Goal: Task Accomplishment & Management: Use online tool/utility

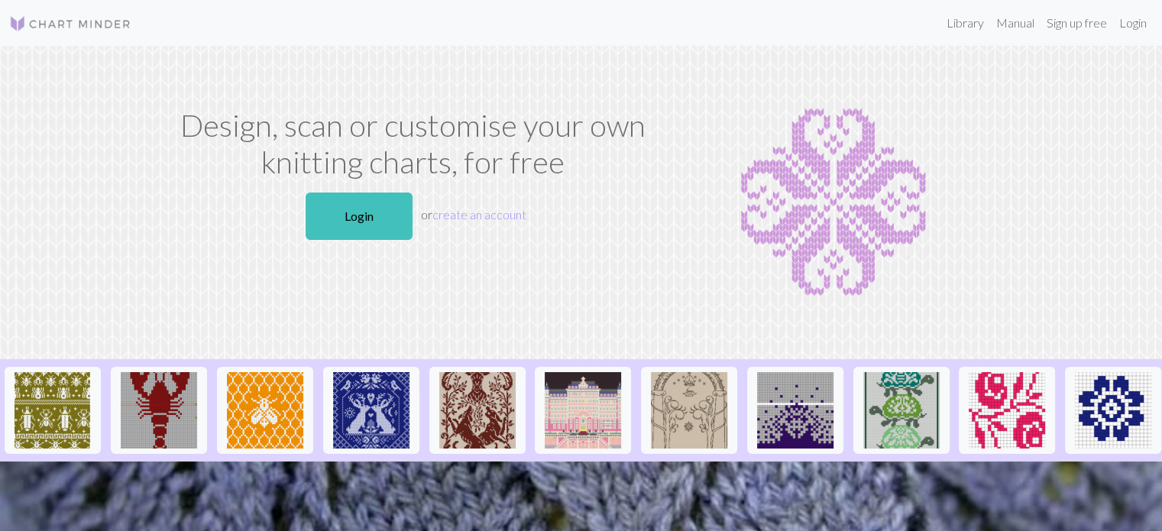
click at [330, 183] on div "Design, scan or customise your own knitting charts, for free Login or create an…" at bounding box center [413, 202] width 504 height 191
click at [350, 212] on link "Login" at bounding box center [358, 215] width 107 height 47
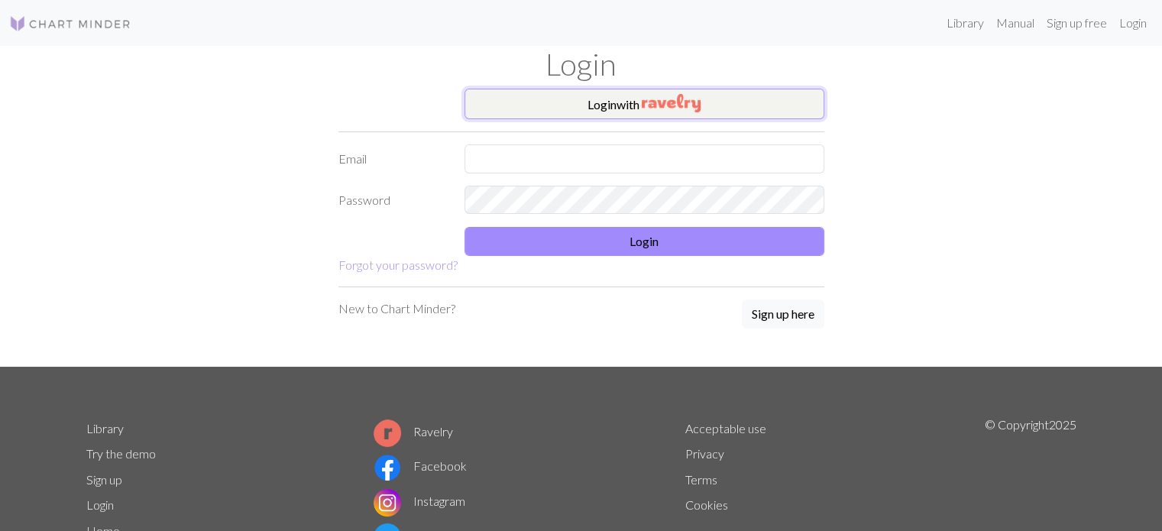
click at [651, 116] on button "Login with" at bounding box center [644, 104] width 360 height 31
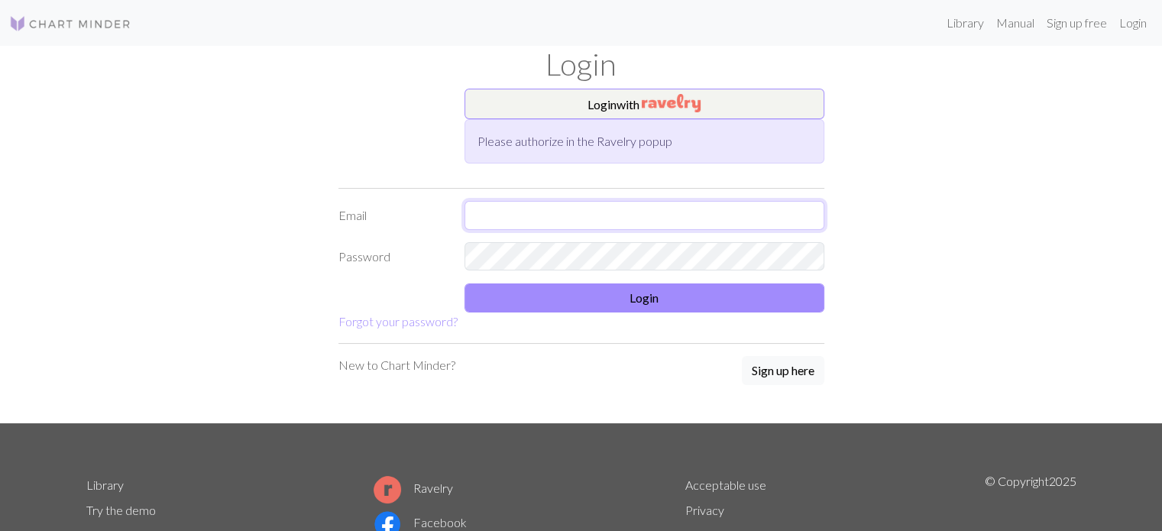
click at [674, 218] on input "text" at bounding box center [644, 215] width 360 height 29
click at [654, 97] on img "button" at bounding box center [671, 103] width 59 height 18
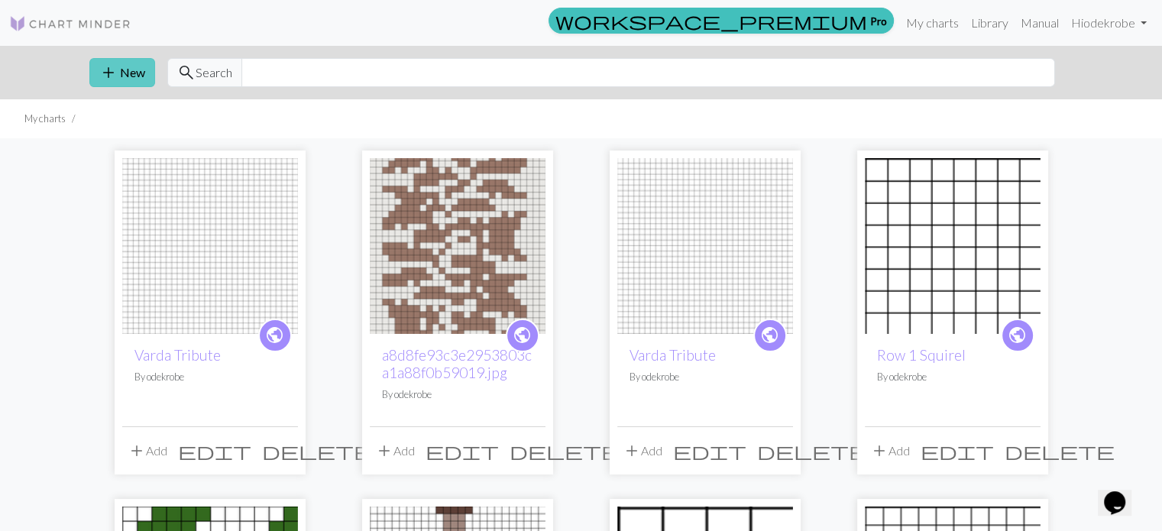
click at [123, 80] on button "add New" at bounding box center [122, 72] width 66 height 29
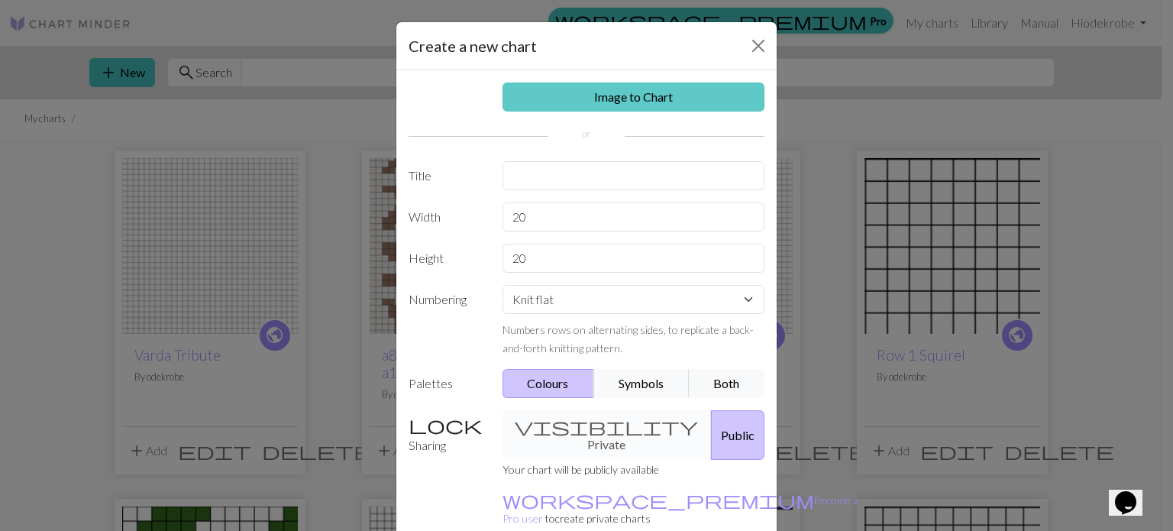
click at [596, 92] on link "Image to Chart" at bounding box center [634, 96] width 263 height 29
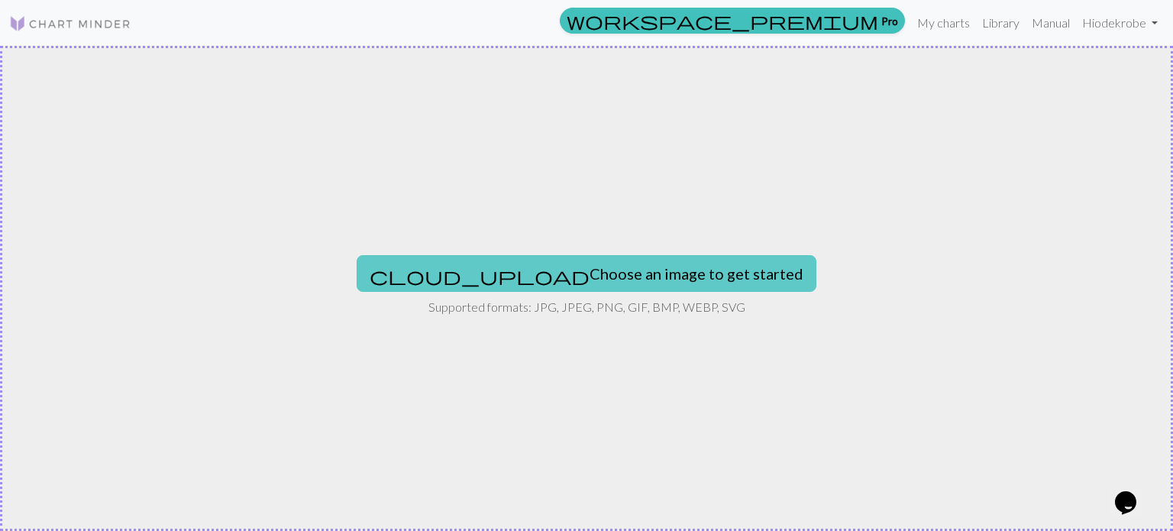
click at [519, 272] on button "cloud_upload Choose an image to get started" at bounding box center [587, 273] width 460 height 37
click at [628, 285] on button "cloud_upload Choose an image to get started" at bounding box center [587, 273] width 460 height 37
click at [529, 276] on button "cloud_upload Choose an image to get started" at bounding box center [587, 273] width 460 height 37
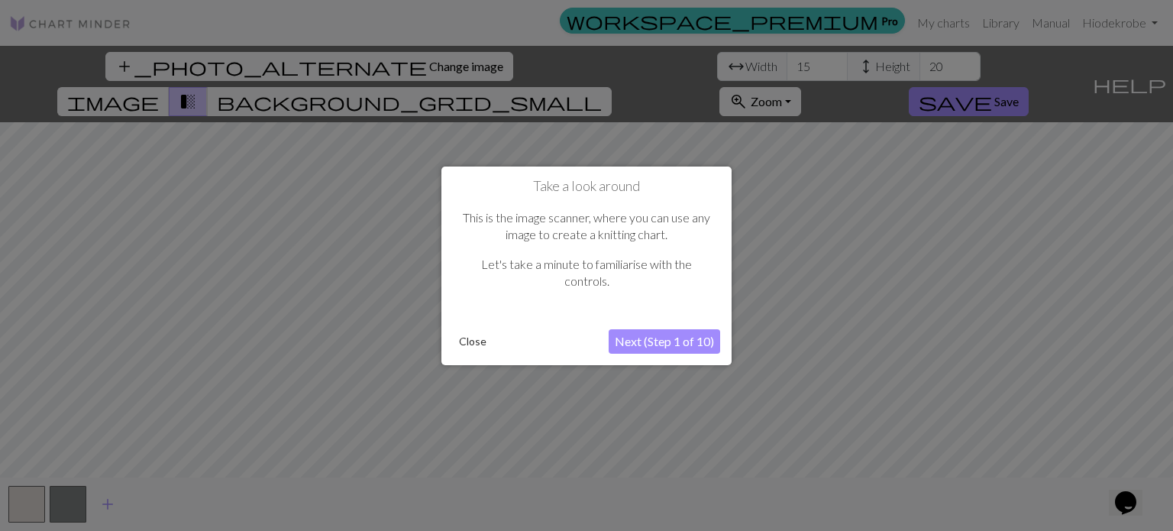
click at [658, 341] on button "Next (Step 1 of 10)" at bounding box center [665, 341] width 112 height 24
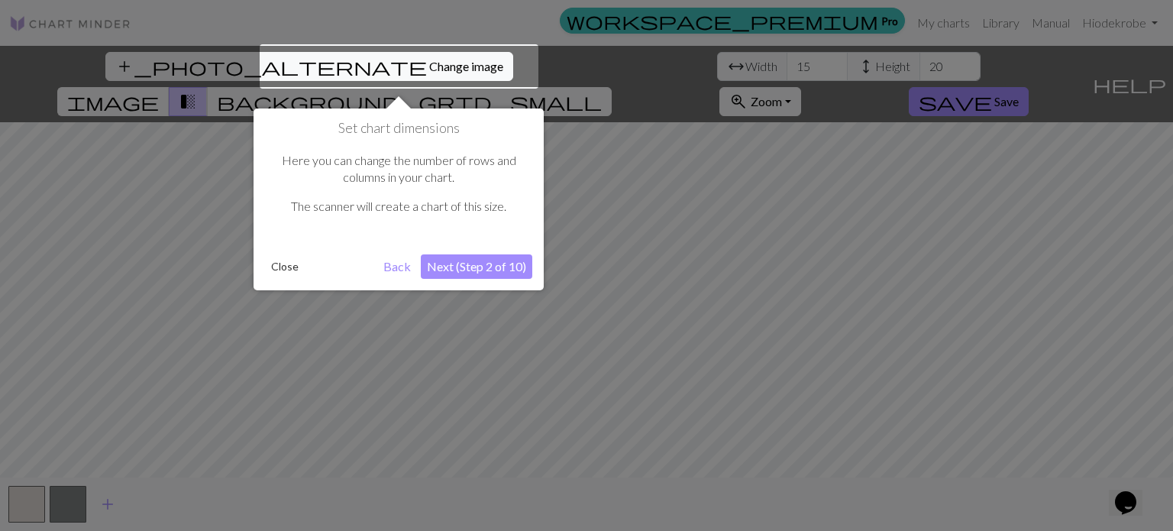
click at [364, 69] on div at bounding box center [399, 66] width 279 height 44
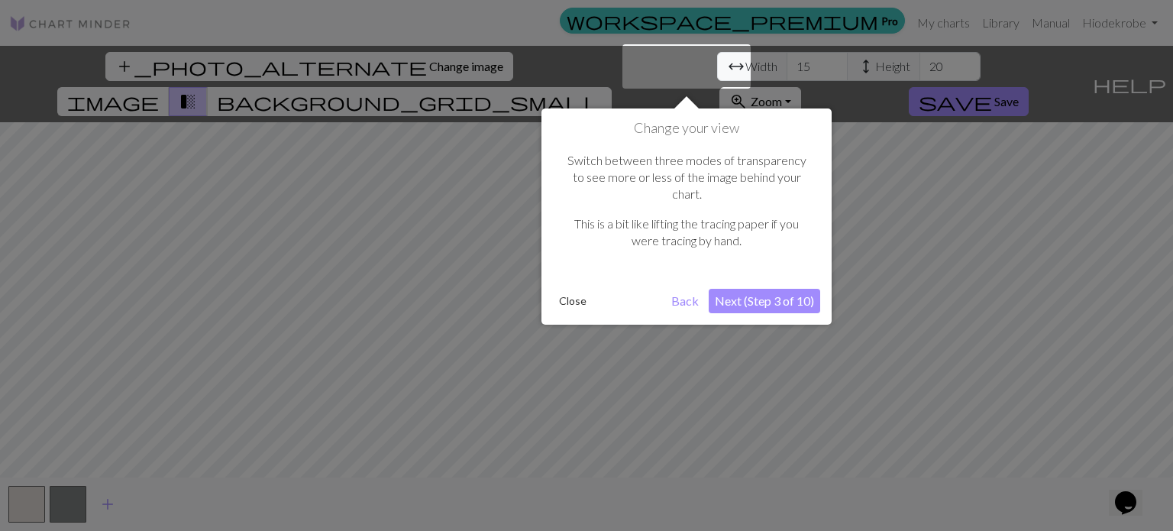
click at [697, 66] on div at bounding box center [686, 66] width 128 height 44
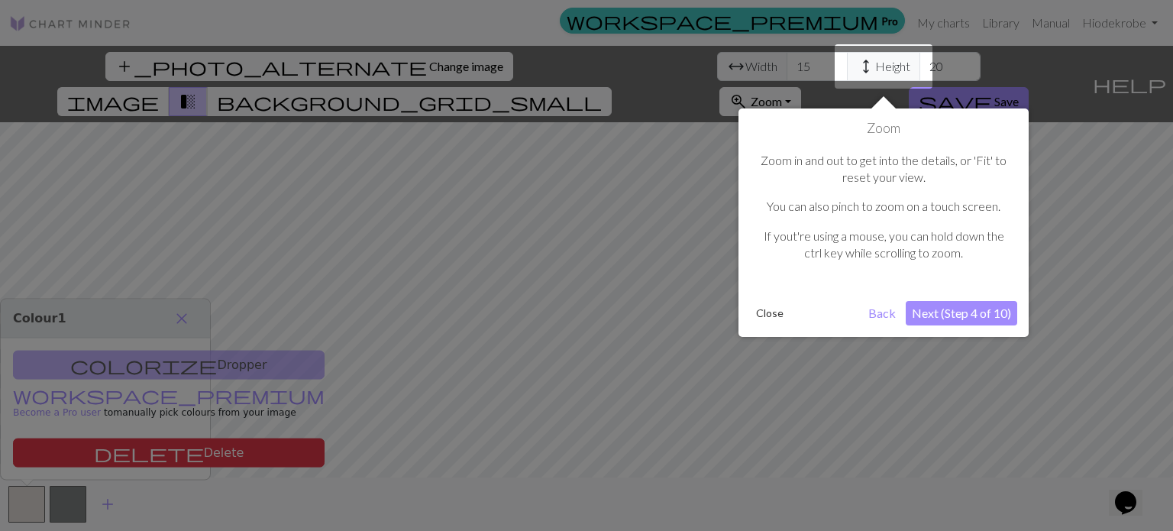
click at [882, 78] on div at bounding box center [884, 66] width 98 height 44
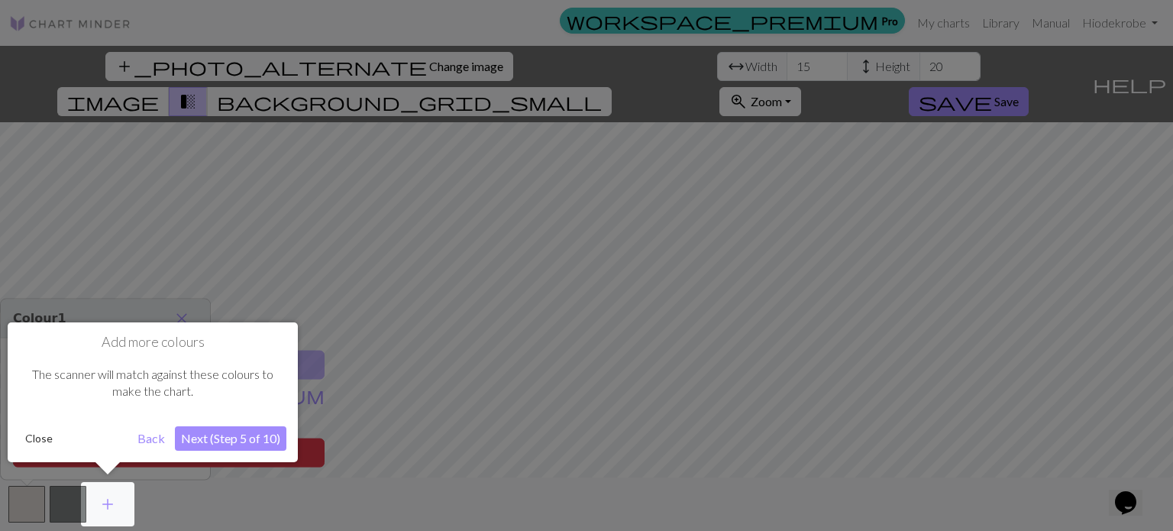
click at [208, 435] on button "Next (Step 5 of 10)" at bounding box center [231, 438] width 112 height 24
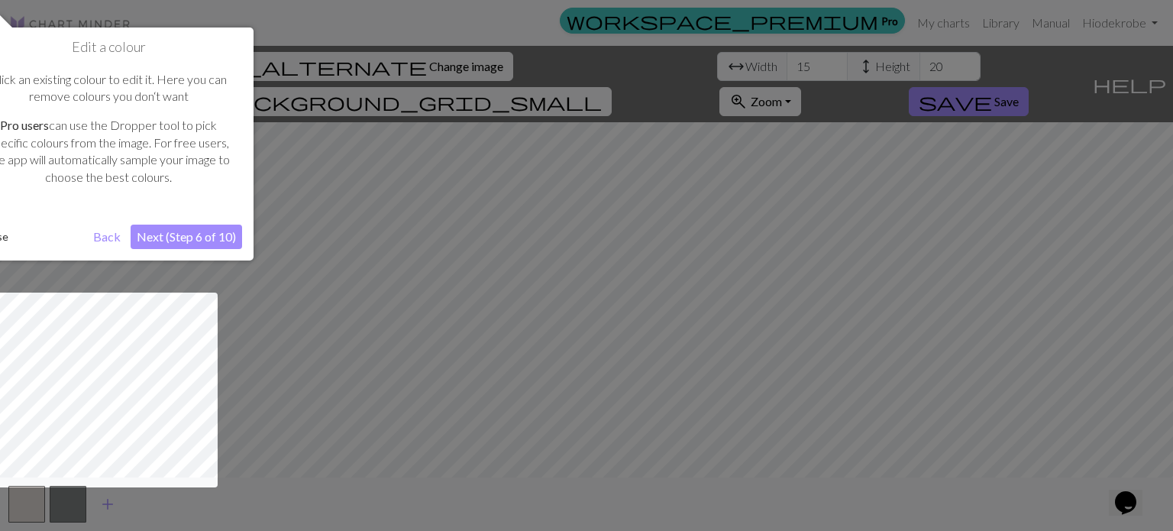
click at [172, 235] on button "Next (Step 6 of 10)" at bounding box center [187, 237] width 112 height 24
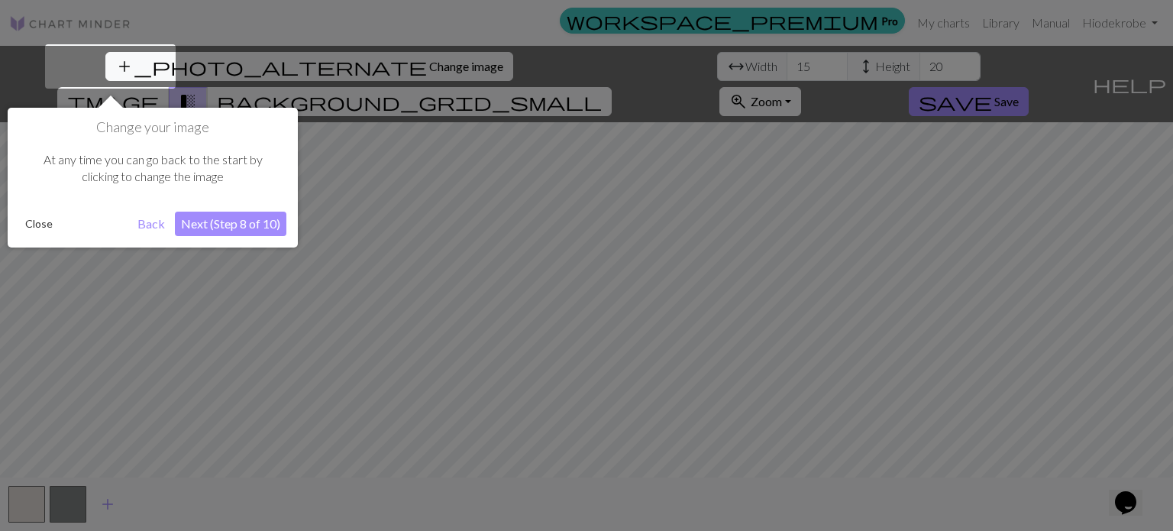
click at [202, 225] on button "Next (Step 8 of 10)" at bounding box center [231, 224] width 112 height 24
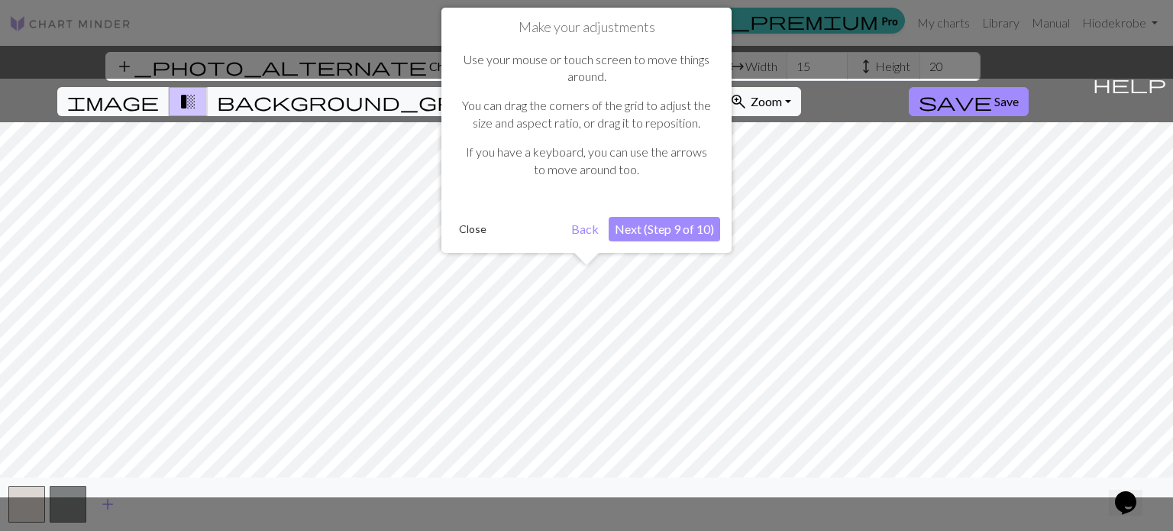
click at [636, 228] on button "Next (Step 9 of 10)" at bounding box center [665, 229] width 112 height 24
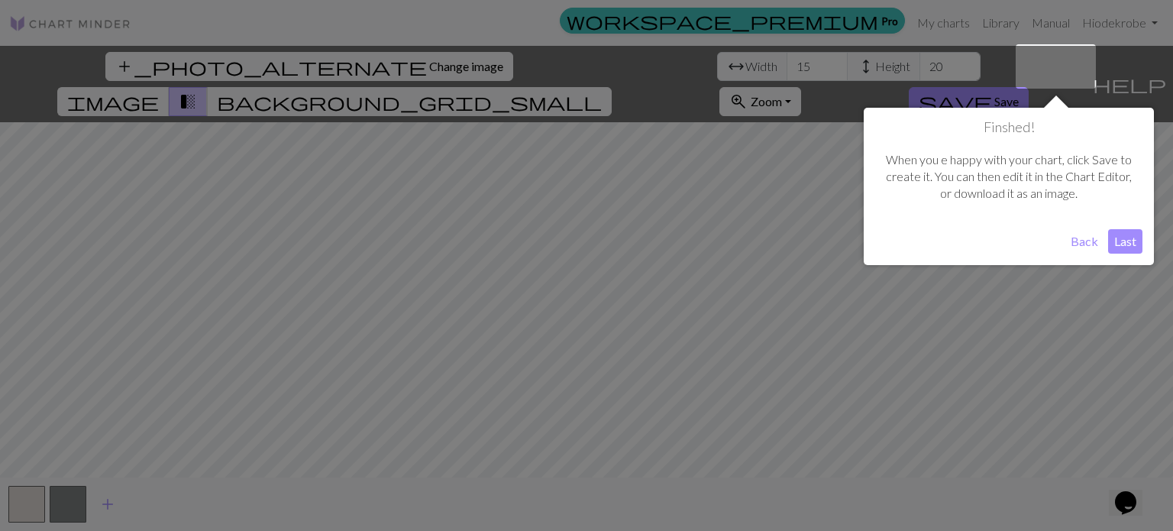
click at [1129, 241] on button "Last" at bounding box center [1125, 241] width 34 height 24
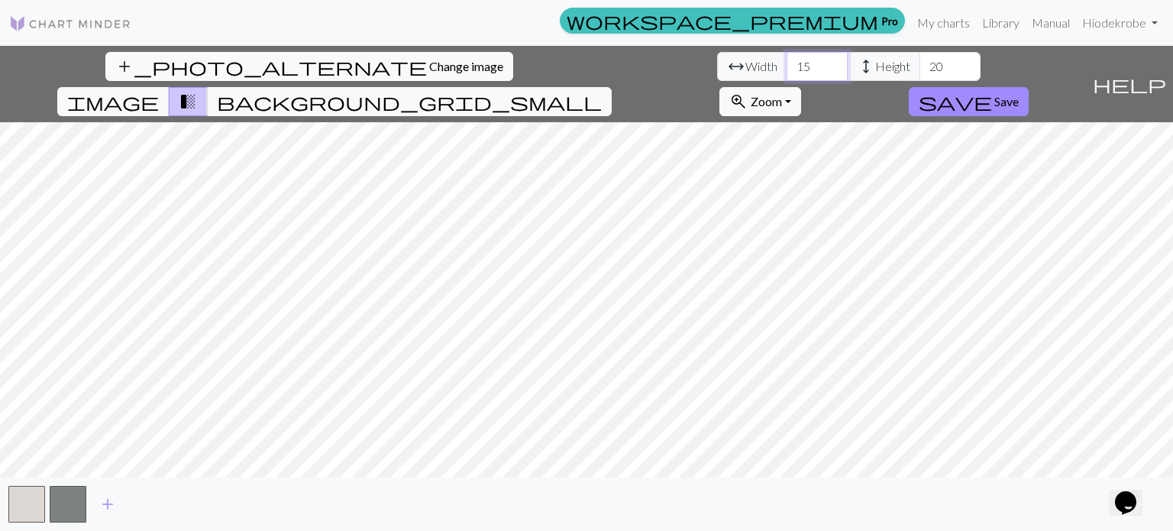
click at [787, 69] on input "15" at bounding box center [817, 66] width 61 height 29
type input "1"
type input "32"
click at [920, 67] on input "20" at bounding box center [950, 66] width 61 height 29
type input "2"
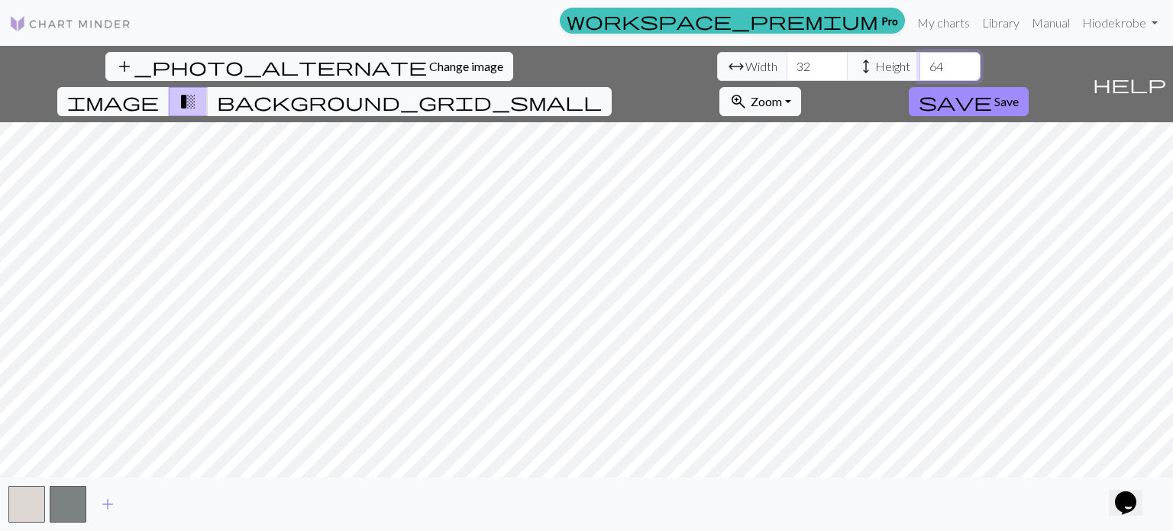
type input "64"
click at [110, 509] on span "add" at bounding box center [108, 503] width 18 height 21
click at [141, 506] on span "add" at bounding box center [149, 503] width 18 height 21
click at [155, 507] on button "button" at bounding box center [150, 504] width 37 height 37
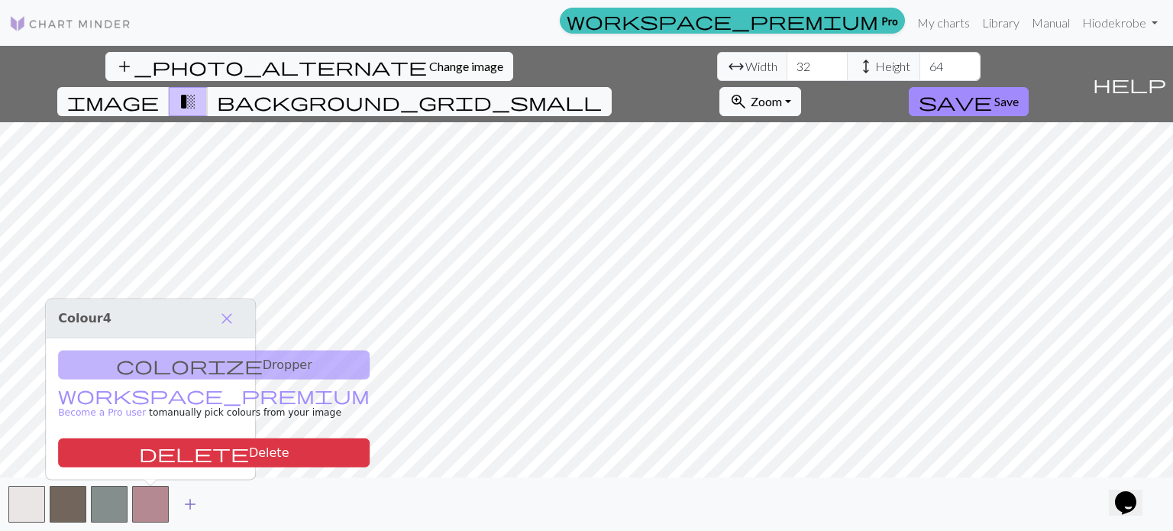
click at [190, 506] on span "add" at bounding box center [190, 503] width 18 height 21
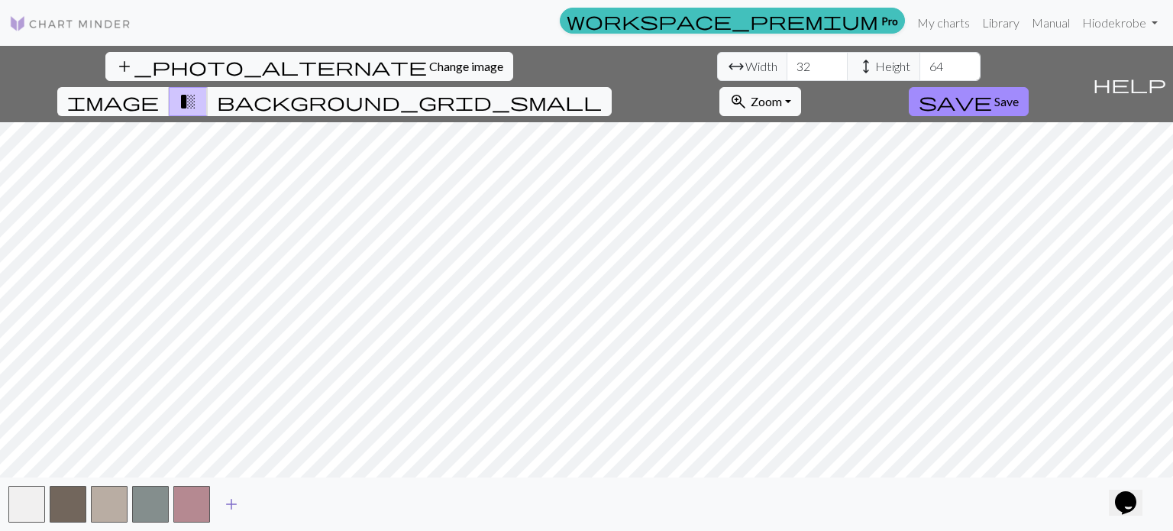
click at [231, 503] on span "add" at bounding box center [231, 503] width 18 height 21
click at [274, 504] on span "add" at bounding box center [272, 503] width 18 height 21
click at [315, 500] on span "add" at bounding box center [314, 503] width 18 height 21
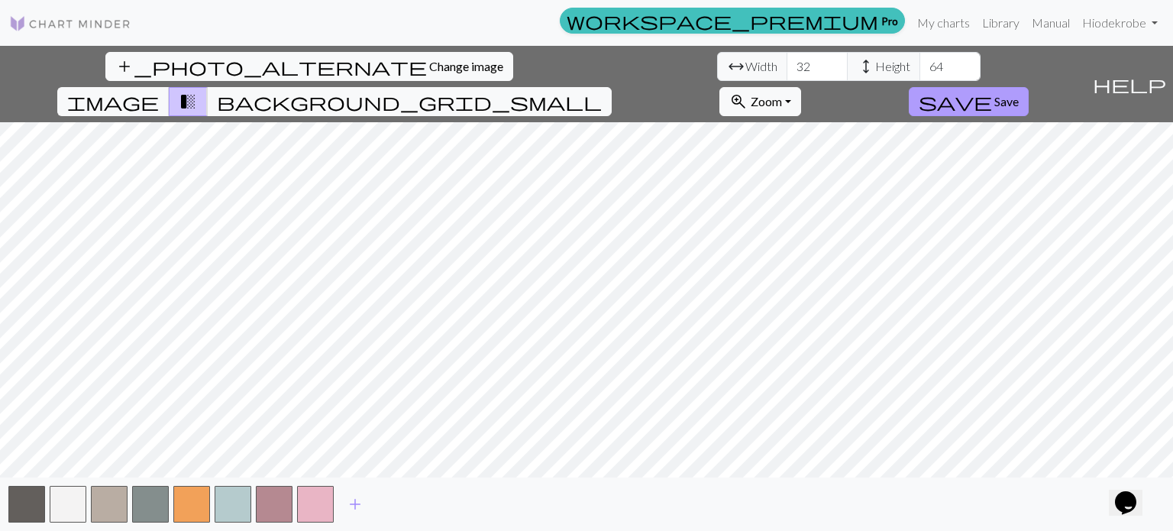
click at [992, 91] on span "save" at bounding box center [955, 101] width 73 height 21
